Goal: Communication & Community: Connect with others

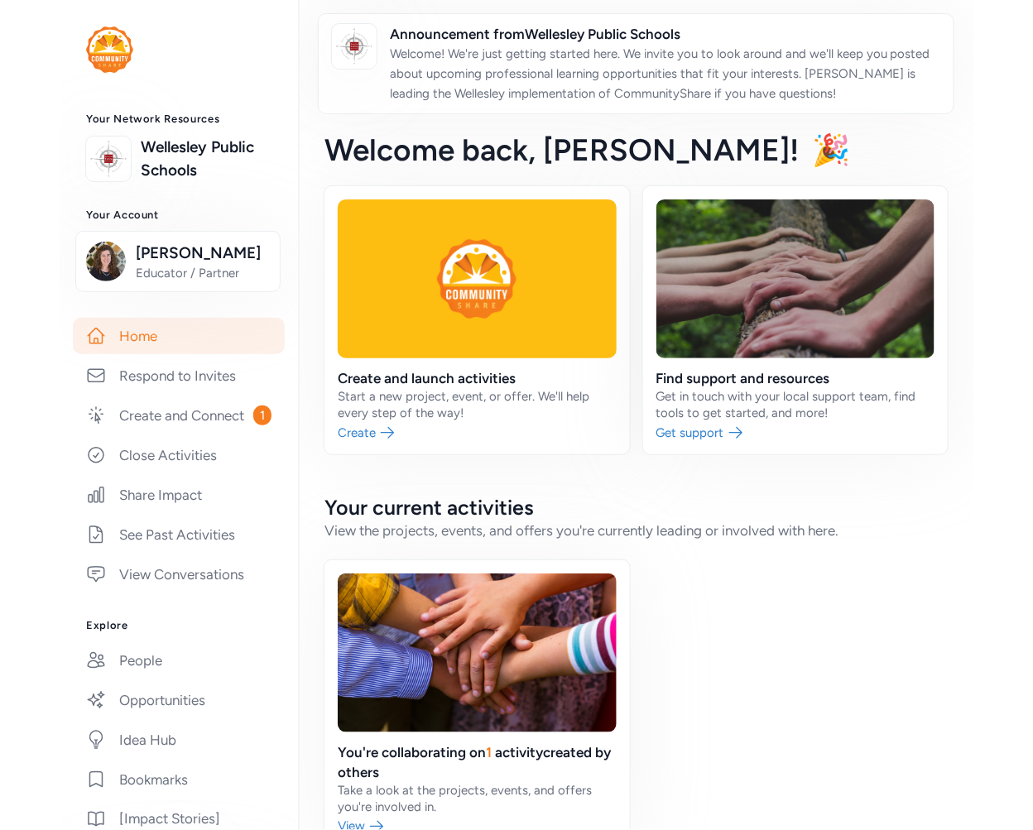
scroll to position [5, 0]
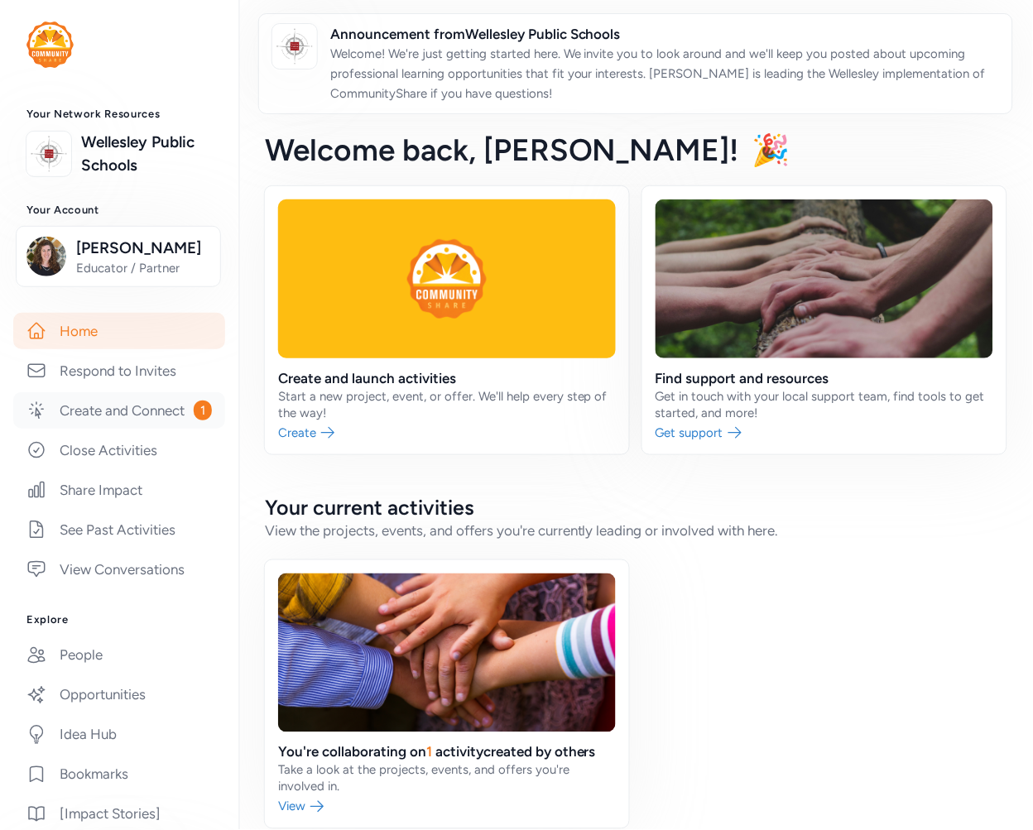
click at [117, 429] on link "Create and Connect 1" at bounding box center [119, 410] width 212 height 36
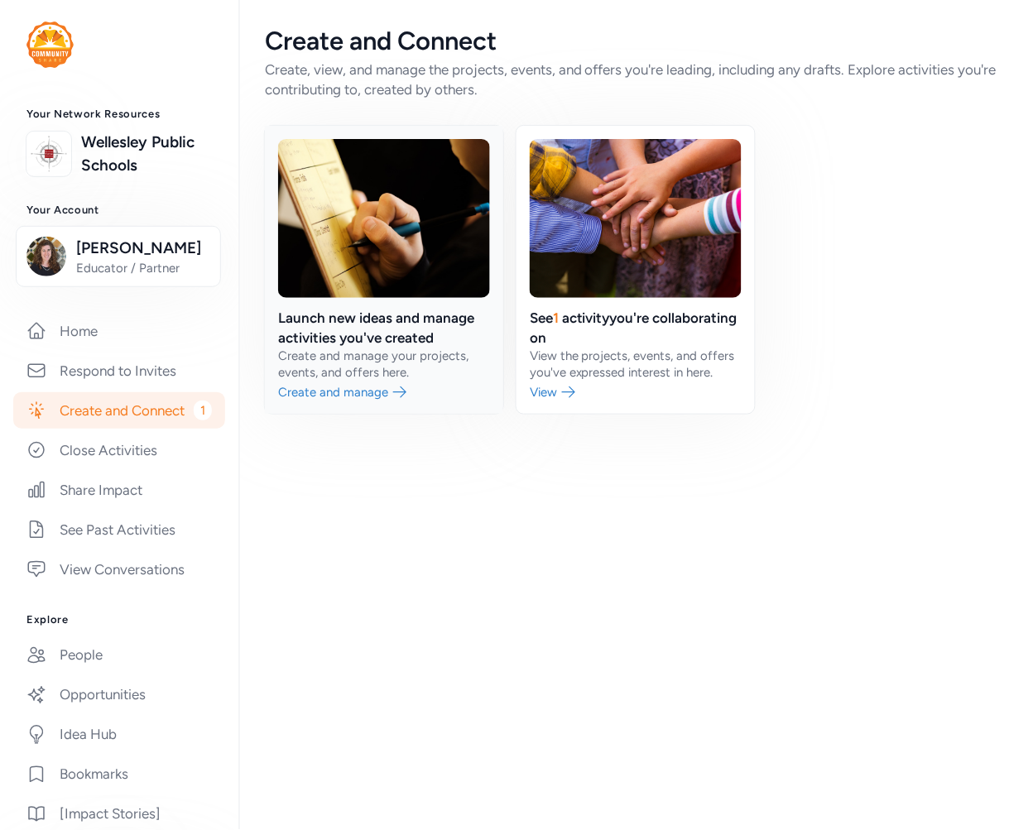
click at [417, 323] on link at bounding box center [384, 270] width 238 height 288
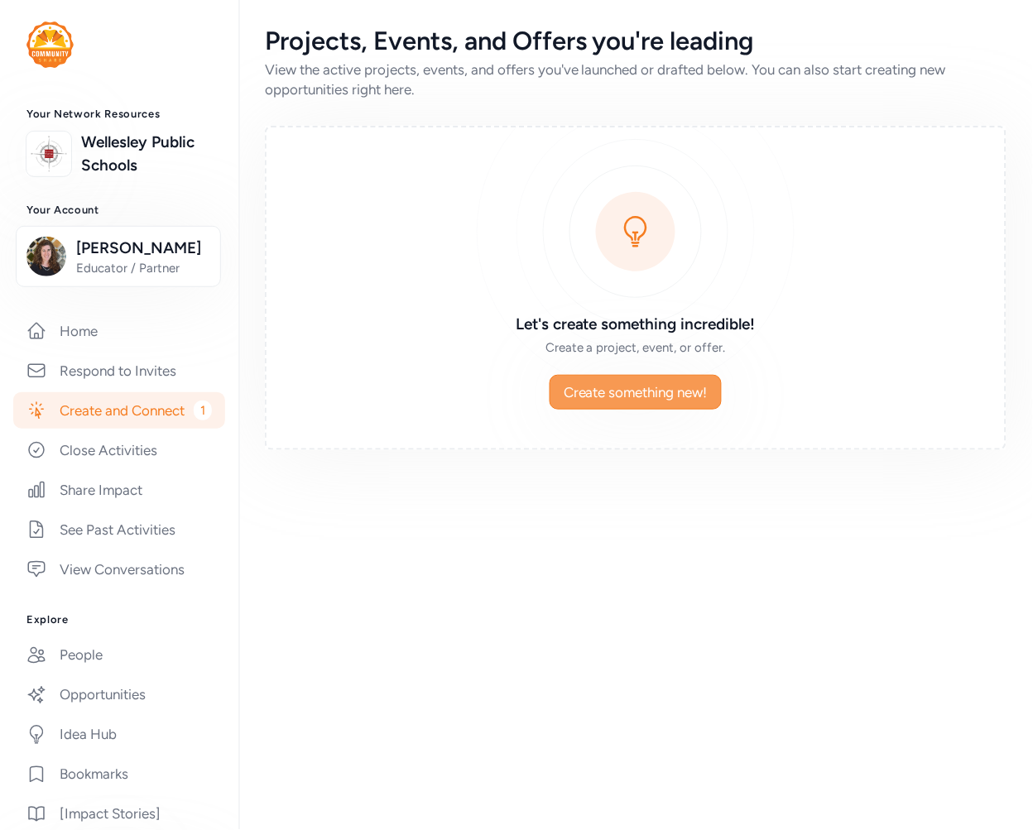
click at [644, 393] on span "Create something new!" at bounding box center [635, 392] width 144 height 20
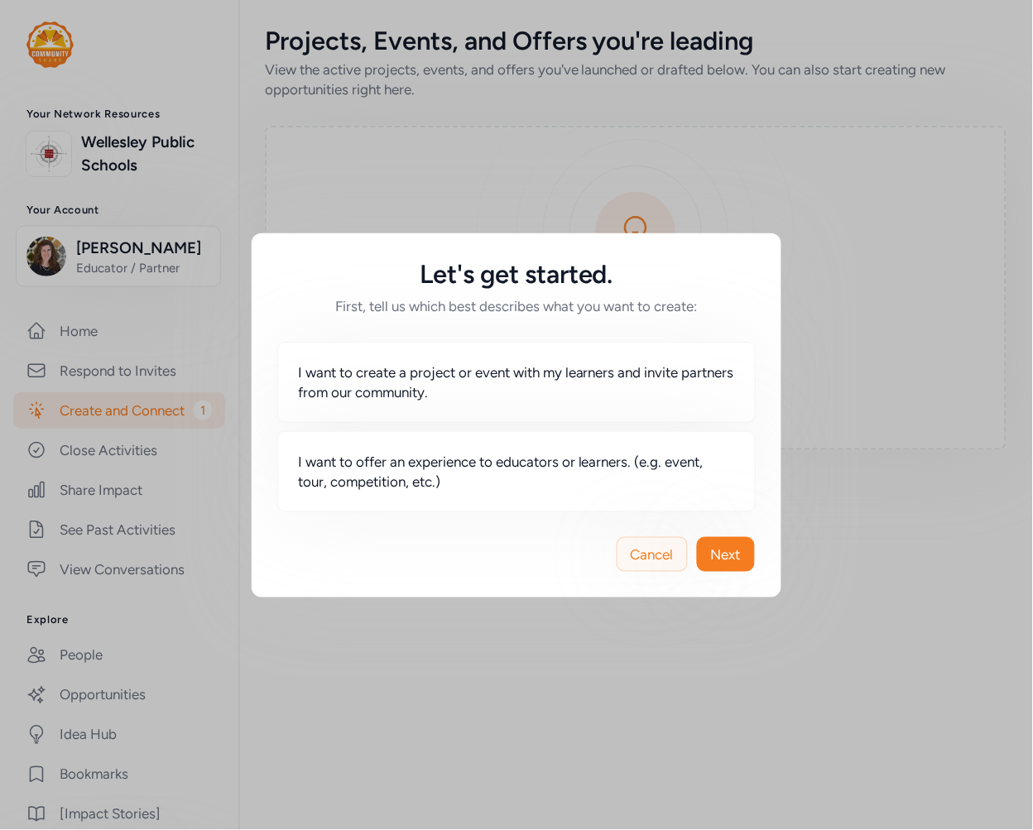
click at [646, 543] on button "Cancel" at bounding box center [651, 554] width 71 height 35
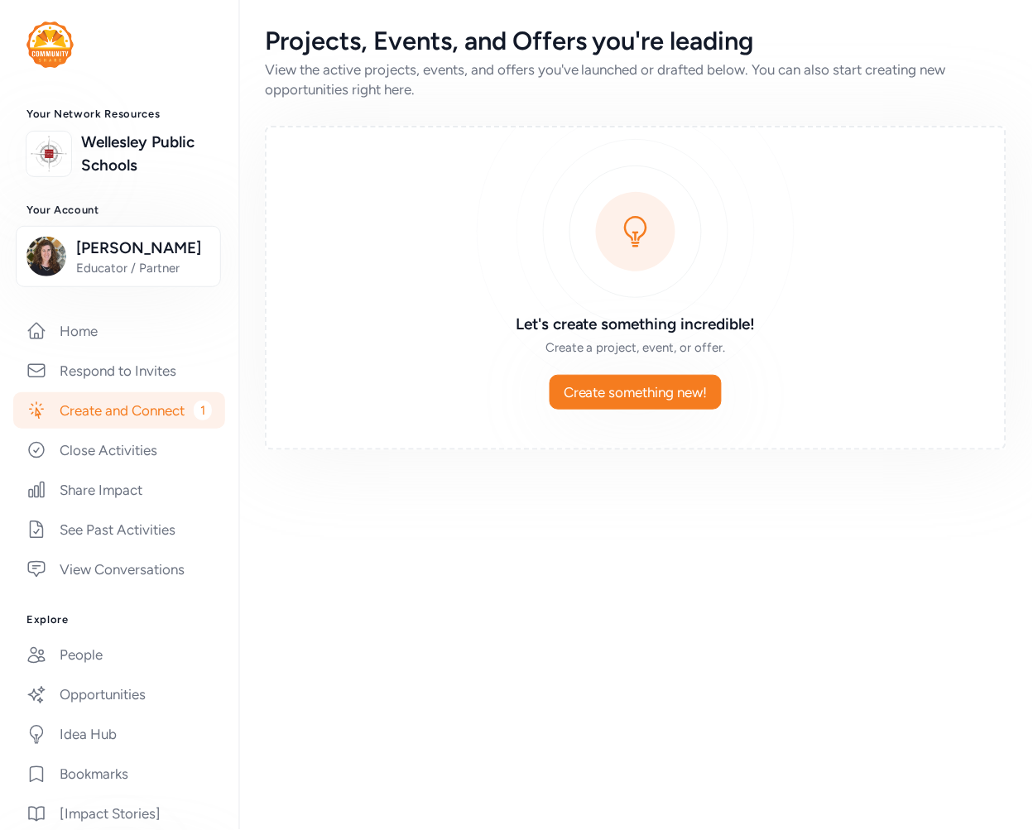
click at [67, 425] on link "Create and Connect 1" at bounding box center [119, 410] width 212 height 36
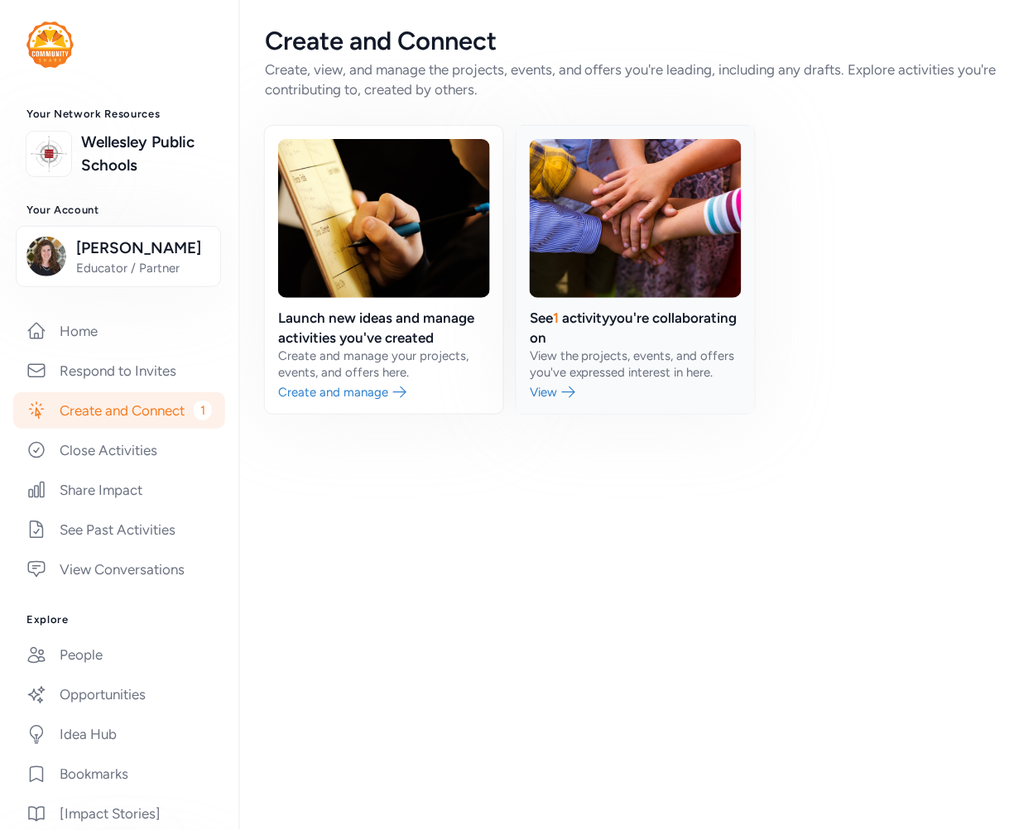
click at [588, 311] on link at bounding box center [635, 270] width 238 height 288
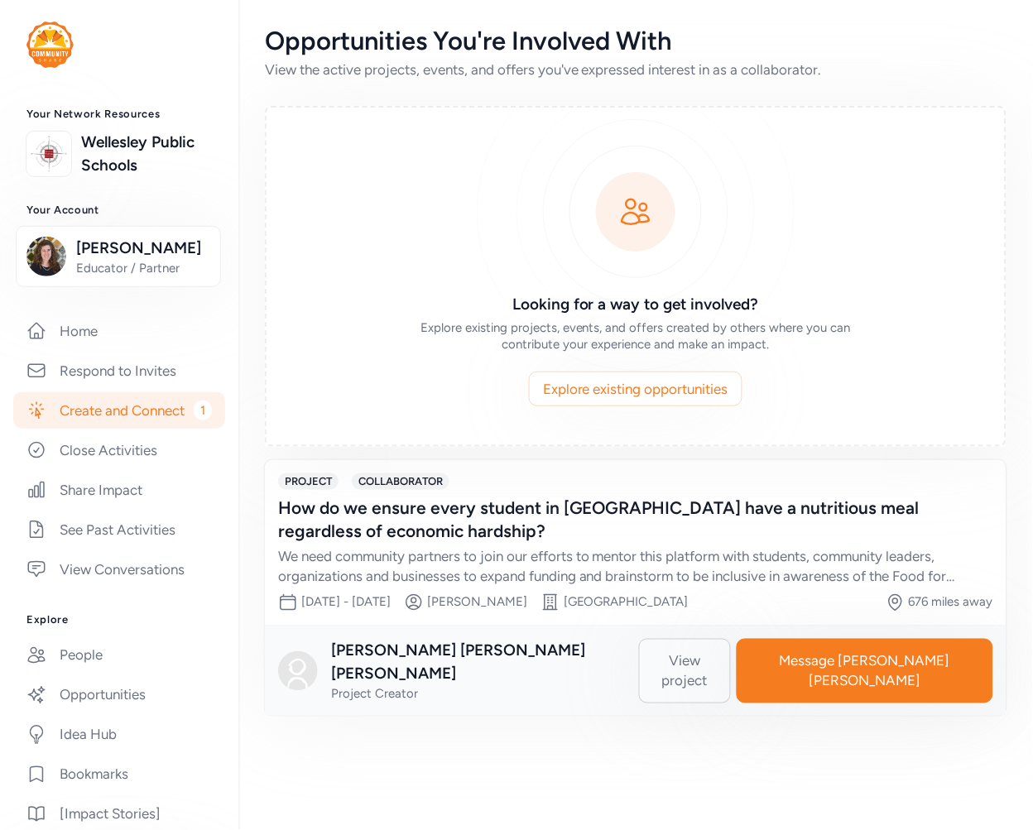
click at [717, 659] on span "View project" at bounding box center [685, 671] width 65 height 40
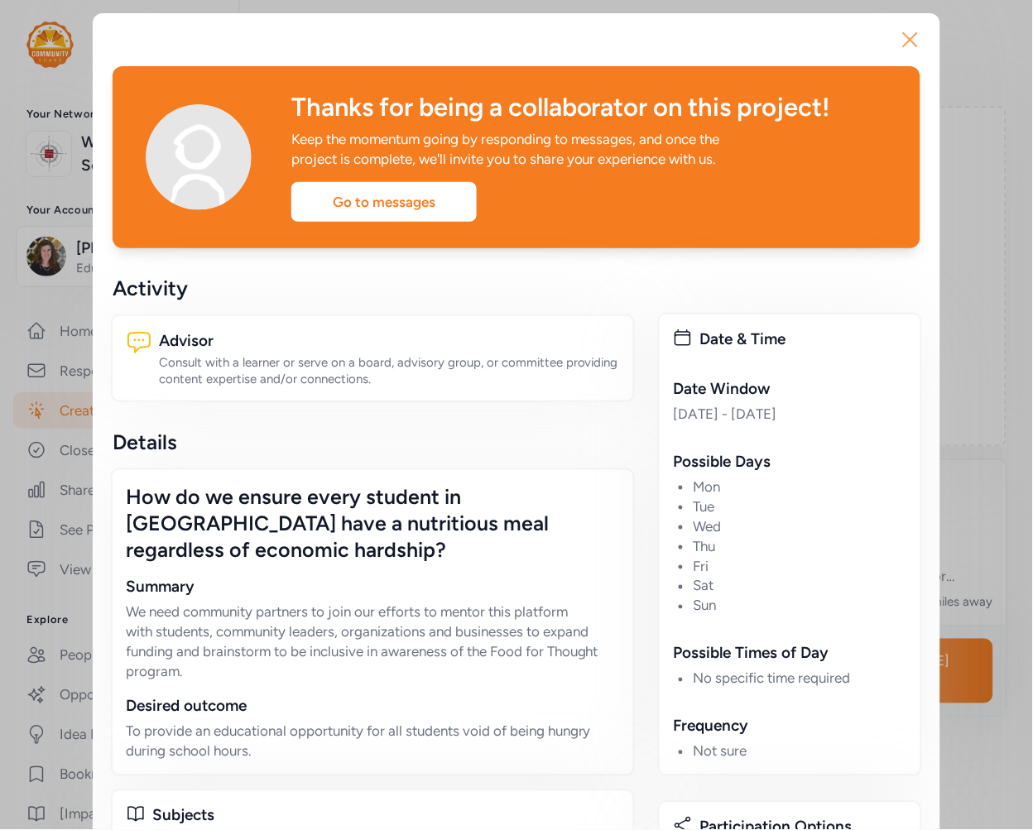
click at [904, 42] on icon "button" at bounding box center [910, 39] width 26 height 26
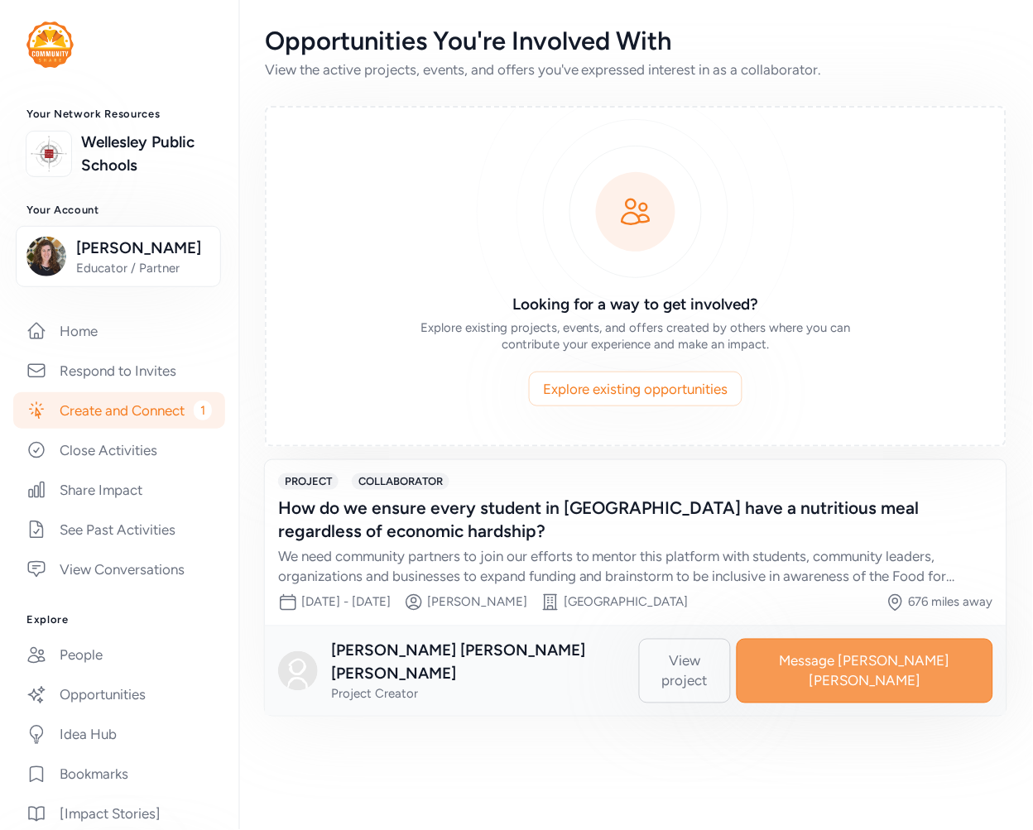
click at [913, 652] on span "Message Lou Ann" at bounding box center [864, 671] width 228 height 40
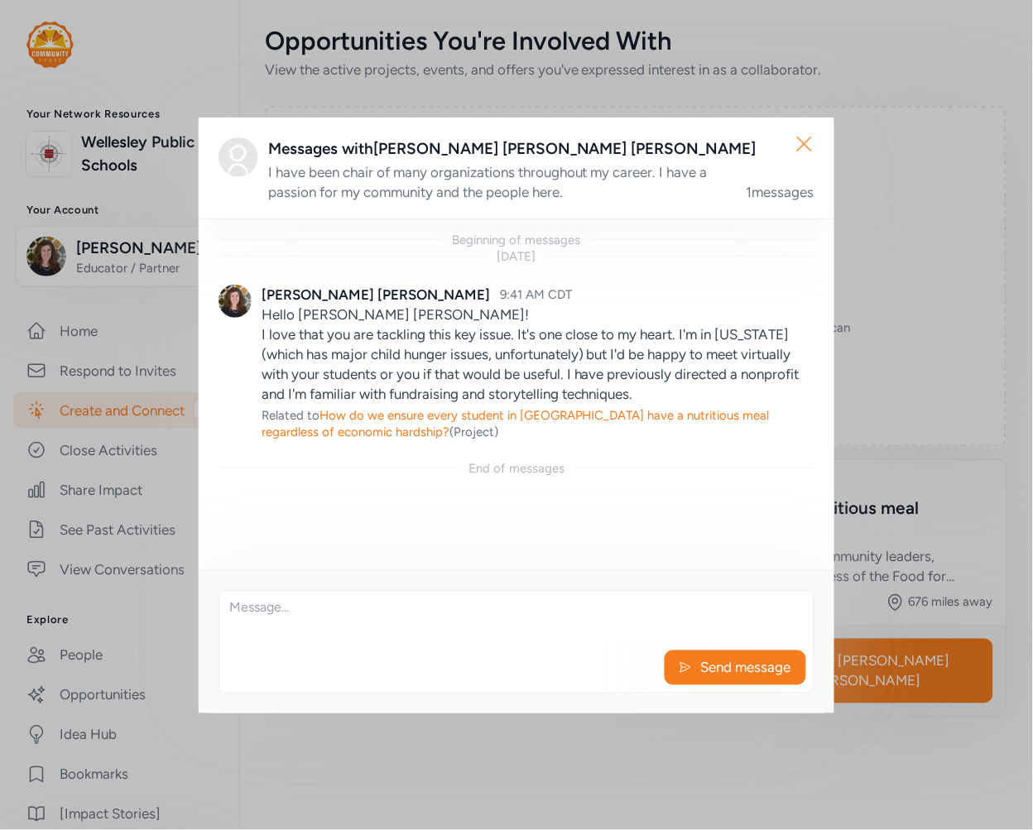
click at [814, 137] on icon "button" at bounding box center [804, 144] width 26 height 26
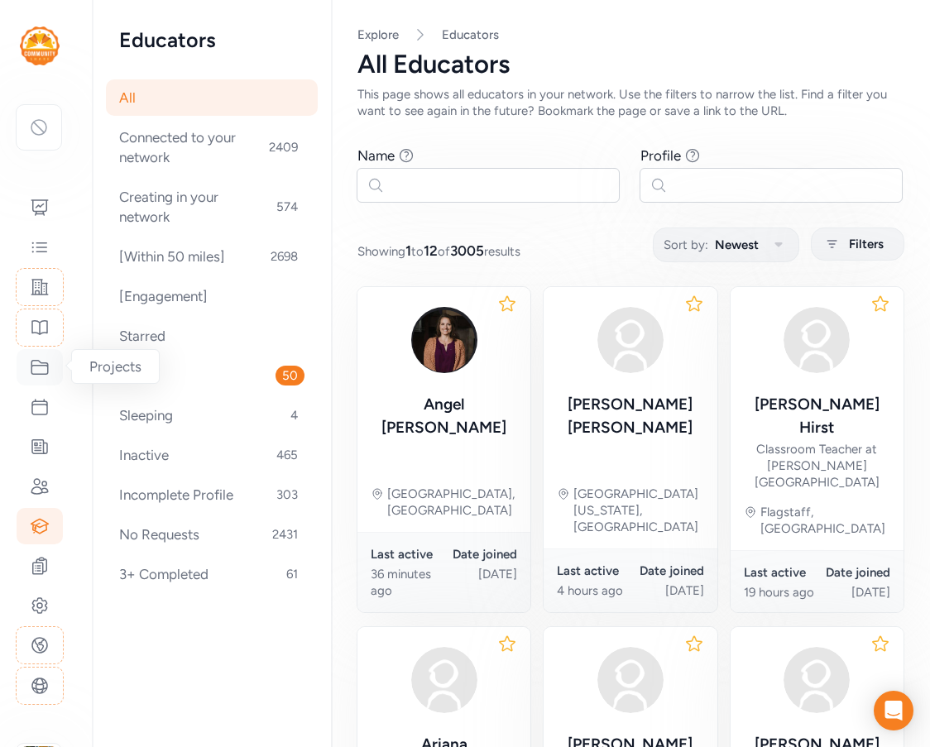
click at [46, 365] on icon at bounding box center [39, 368] width 17 height 14
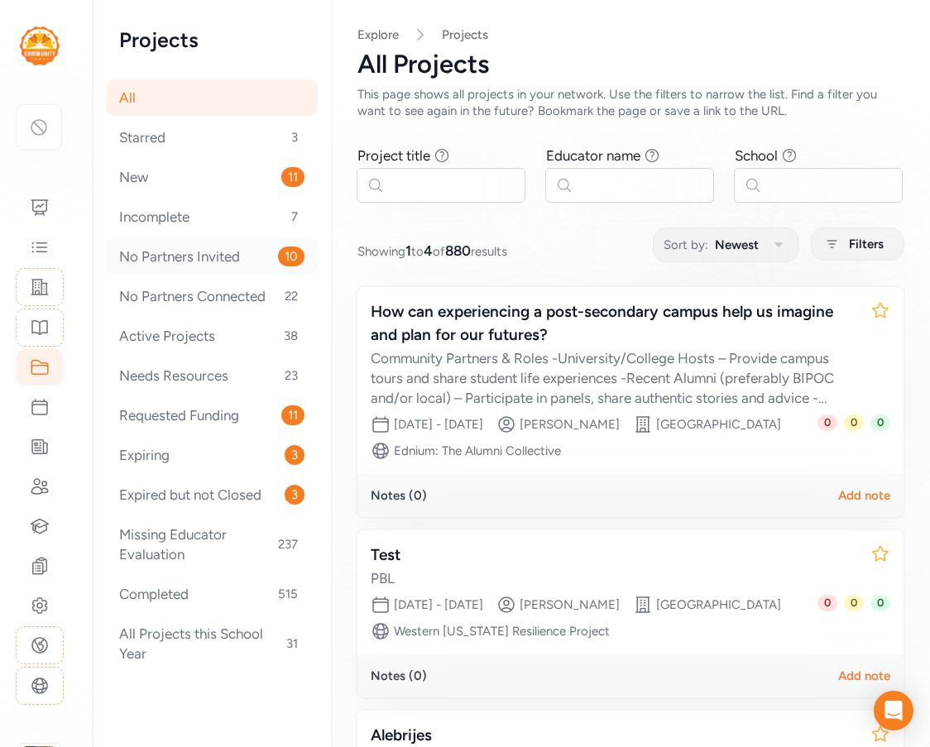
click at [173, 265] on div "No Partners Invited 10" at bounding box center [212, 256] width 212 height 36
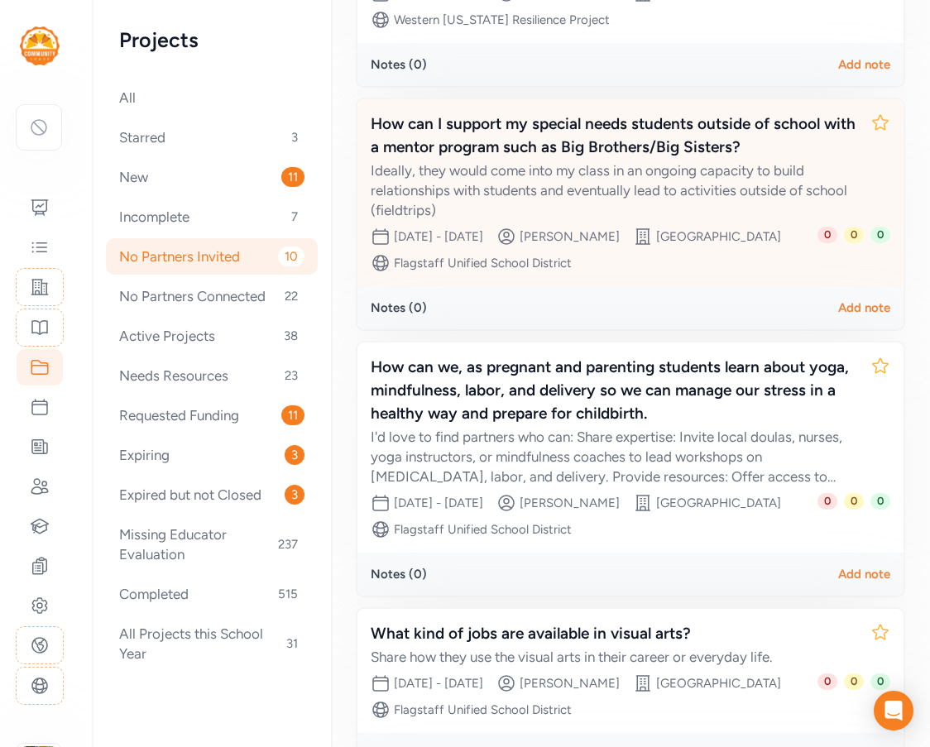
scroll to position [331, 0]
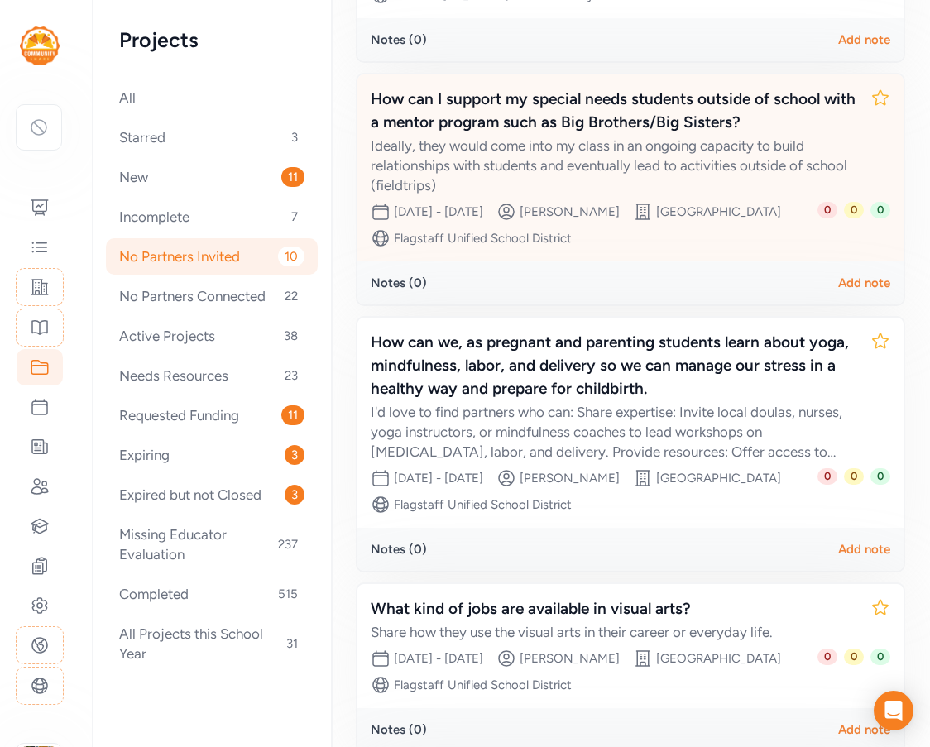
click at [597, 400] on div "How can we, as pregnant and parenting students learn about yoga, mindfulness, l…" at bounding box center [614, 365] width 486 height 69
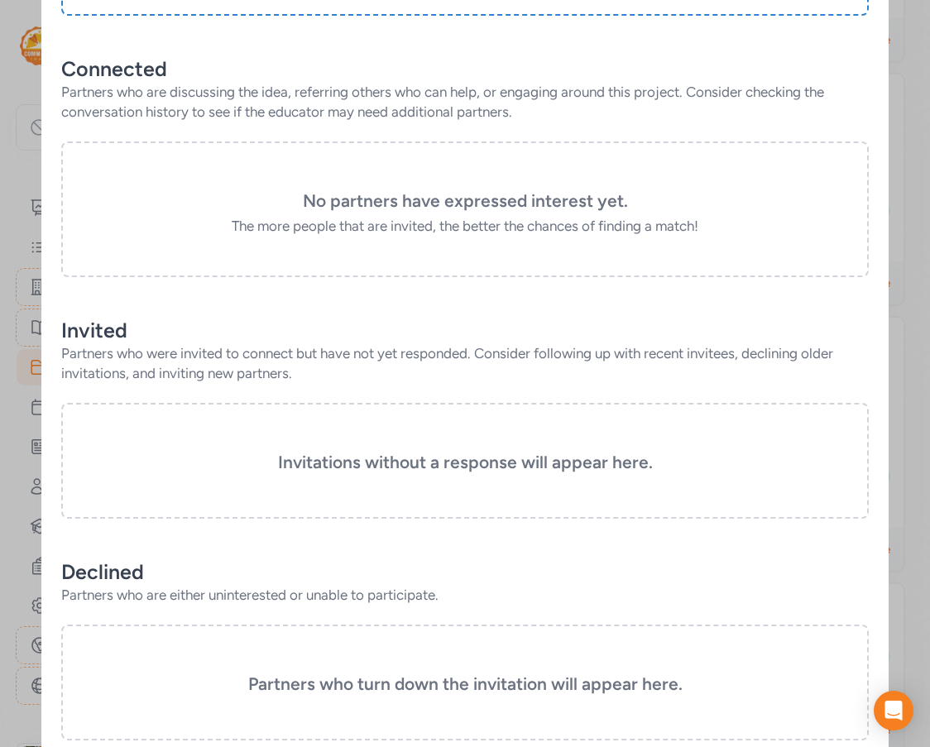
scroll to position [106, 0]
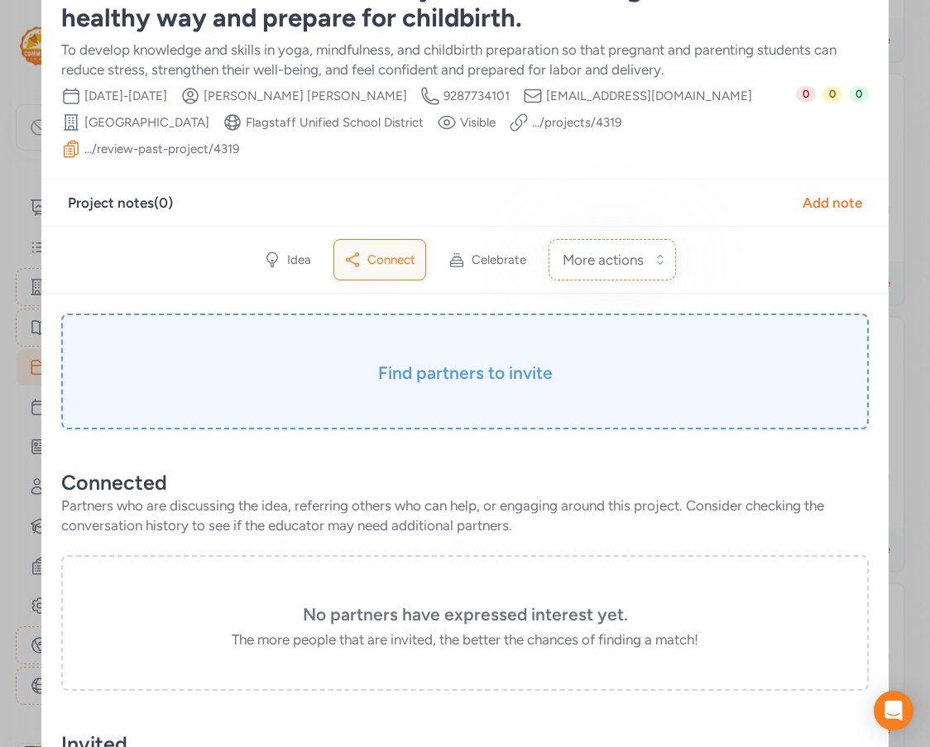
click at [495, 362] on h3 "Find partners to invite" at bounding box center [465, 373] width 725 height 23
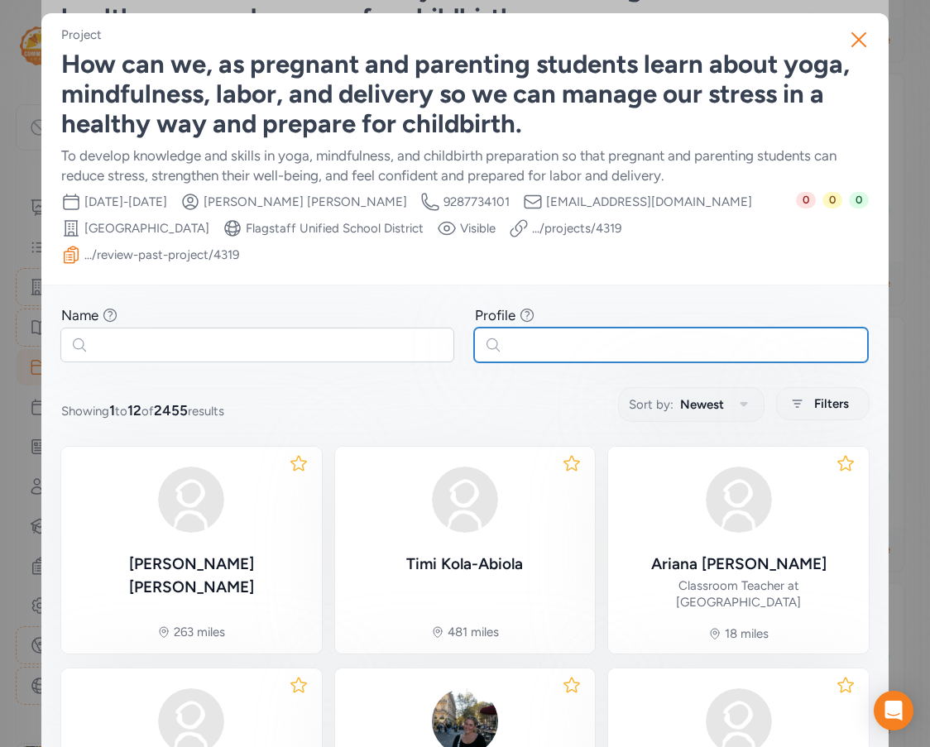
click at [577, 328] on input "text" at bounding box center [671, 345] width 394 height 35
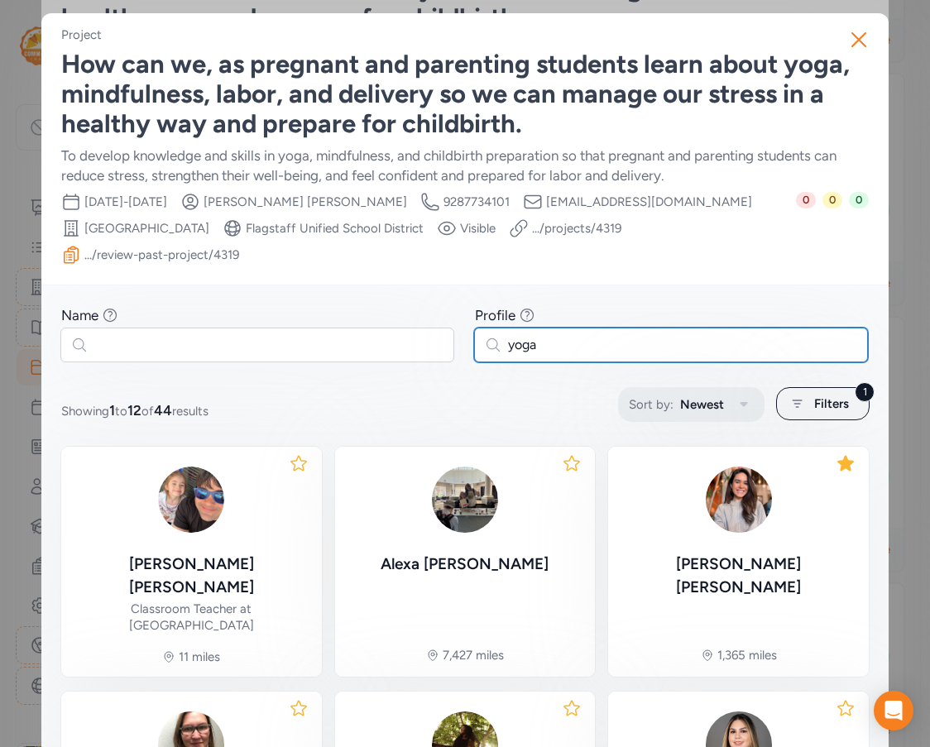
type input "yoga"
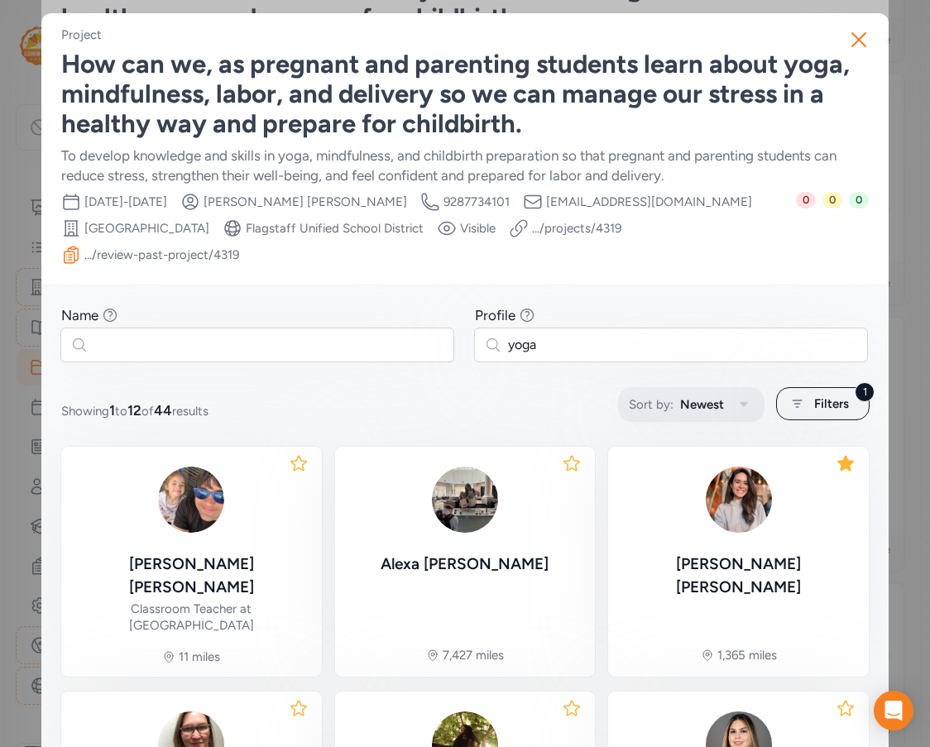
click at [688, 395] on span "Newest" at bounding box center [702, 405] width 44 height 20
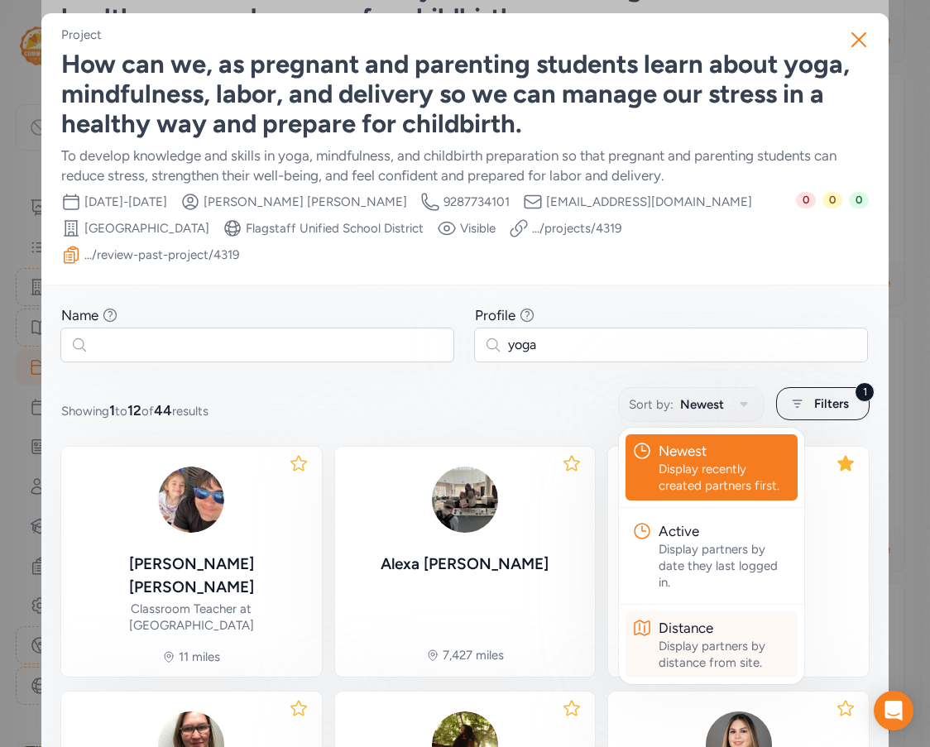
click at [698, 639] on div "Display partners by distance from site." at bounding box center [725, 654] width 132 height 33
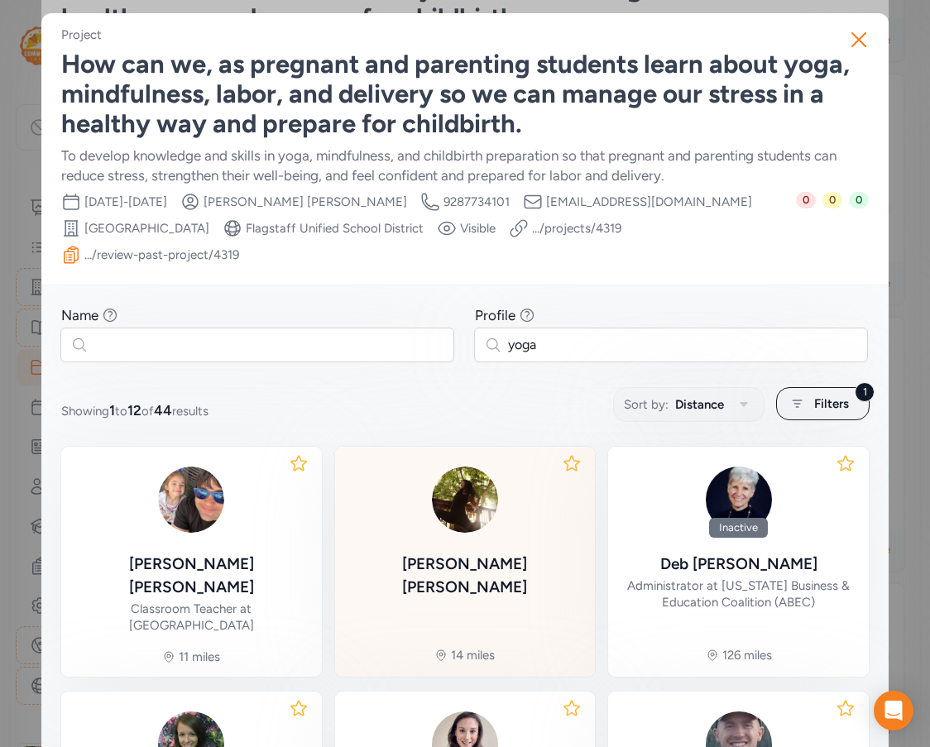
click at [434, 553] on div "[PERSON_NAME]" at bounding box center [465, 576] width 234 height 46
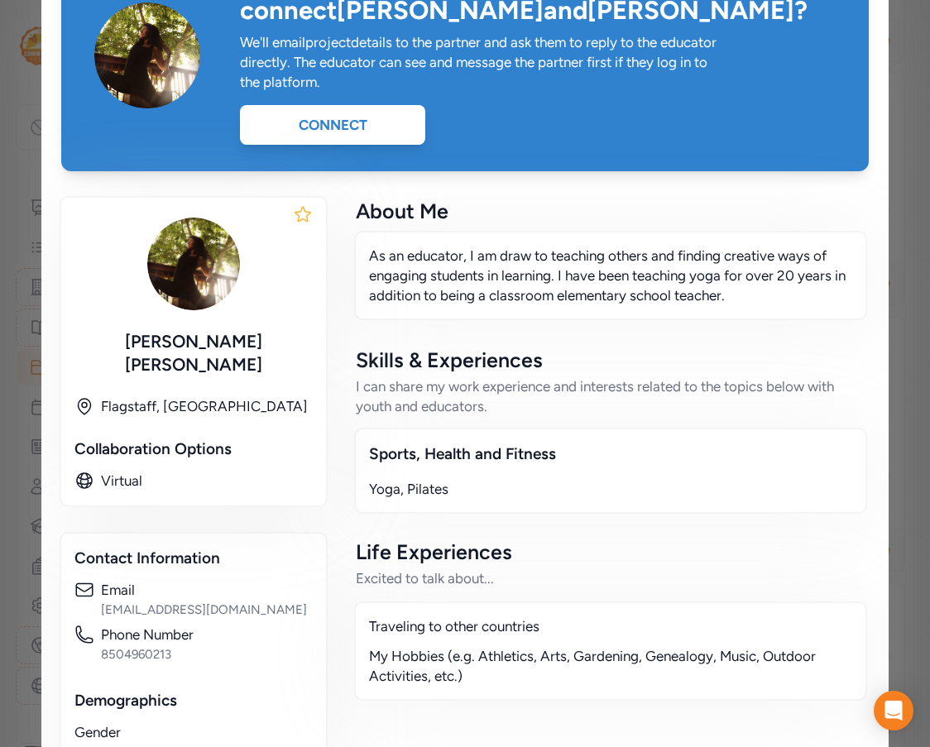
scroll to position [26, 0]
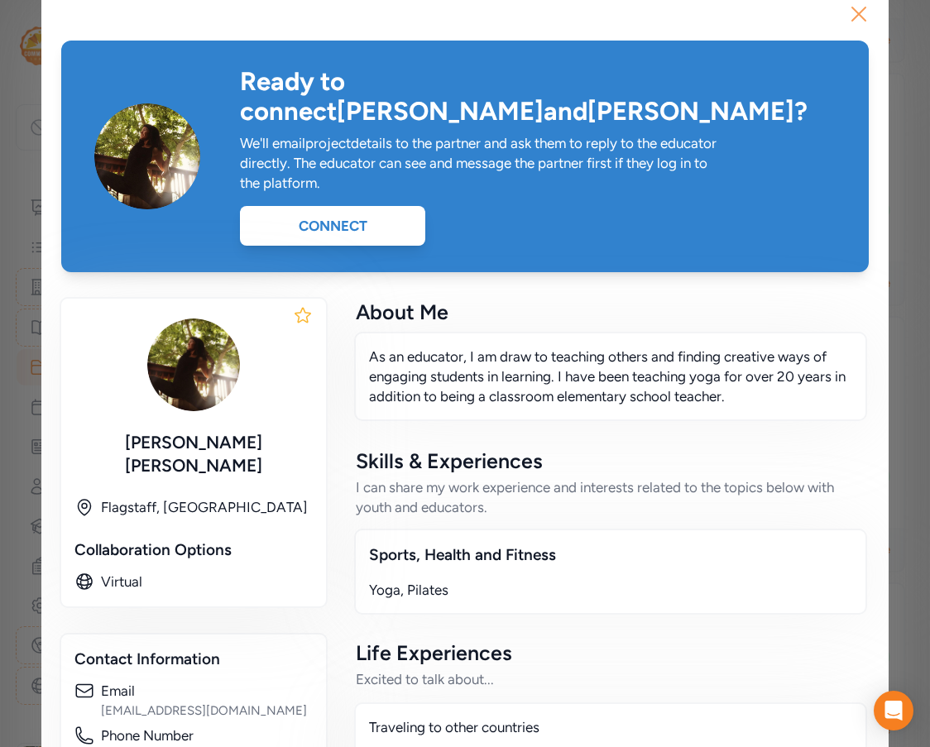
click at [852, 12] on icon "button" at bounding box center [858, 13] width 13 height 13
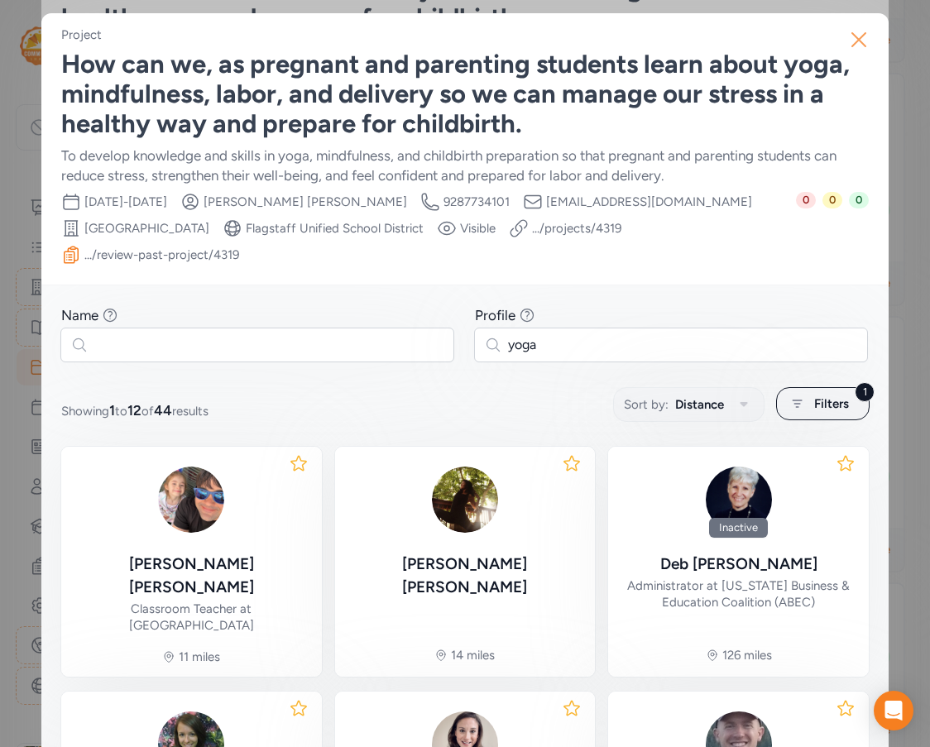
click at [858, 37] on icon "button" at bounding box center [859, 39] width 26 height 26
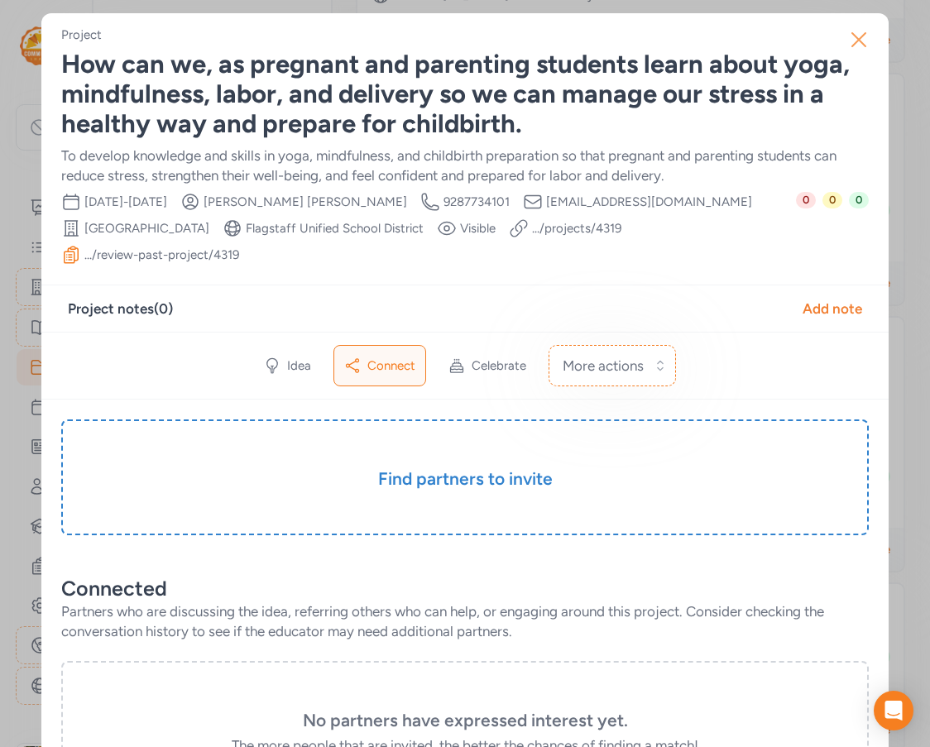
click at [846, 41] on icon "button" at bounding box center [859, 39] width 26 height 26
